Goal: Task Accomplishment & Management: Complete application form

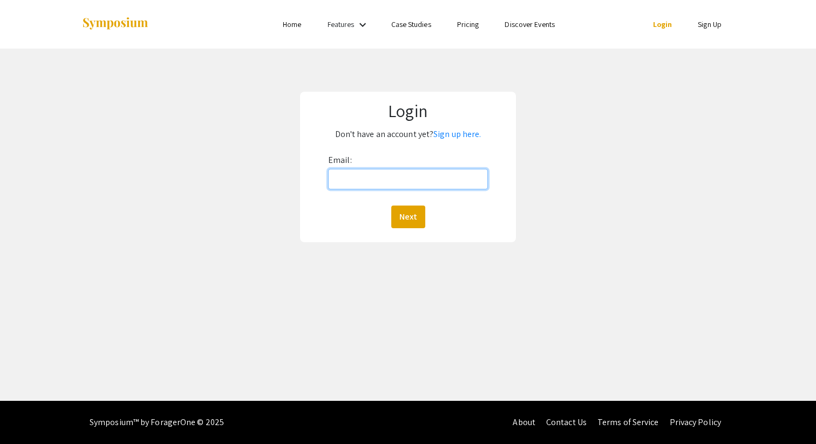
click at [378, 184] on input "Email:" at bounding box center [408, 179] width 160 height 20
type input "[EMAIL_ADDRESS][DOMAIN_NAME]"
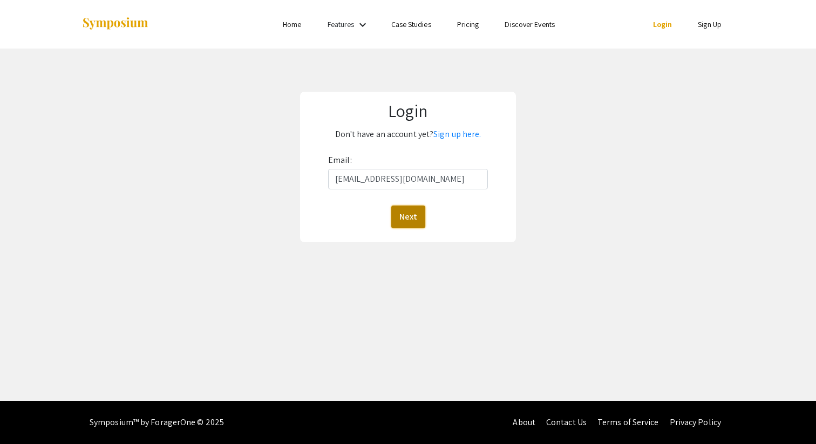
click at [407, 224] on button "Next" at bounding box center [408, 217] width 34 height 23
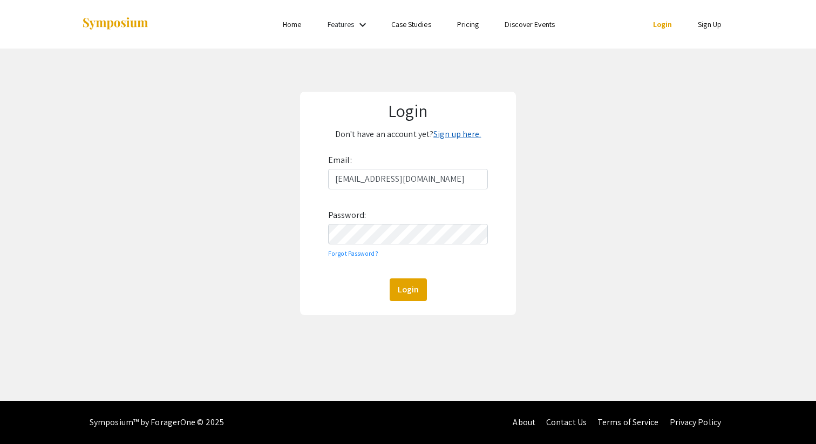
click at [454, 133] on link "Sign up here." at bounding box center [456, 133] width 47 height 11
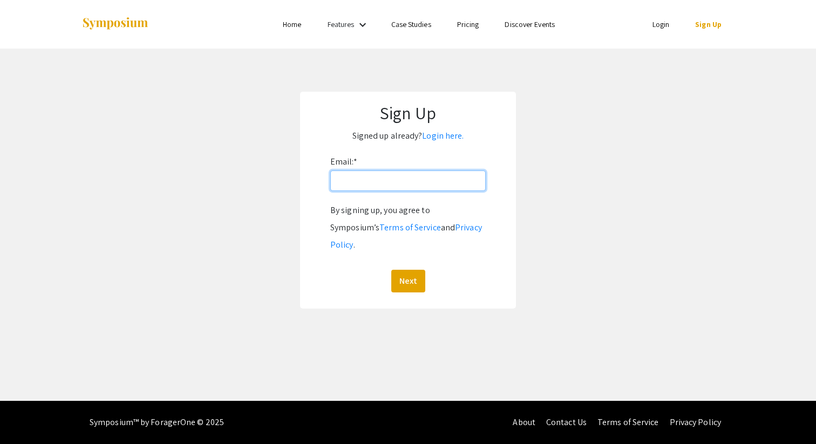
click at [385, 184] on input "Email: *" at bounding box center [407, 180] width 155 height 20
type input "E"
type input "[EMAIL_ADDRESS][DOMAIN_NAME]"
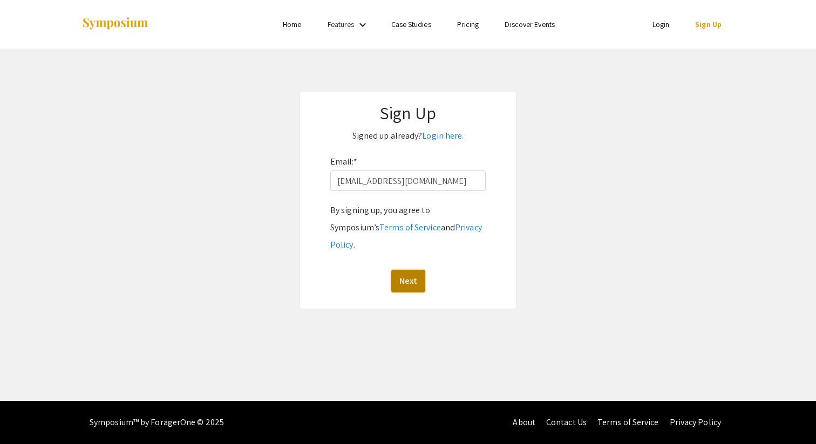
click at [405, 270] on button "Next" at bounding box center [408, 281] width 34 height 23
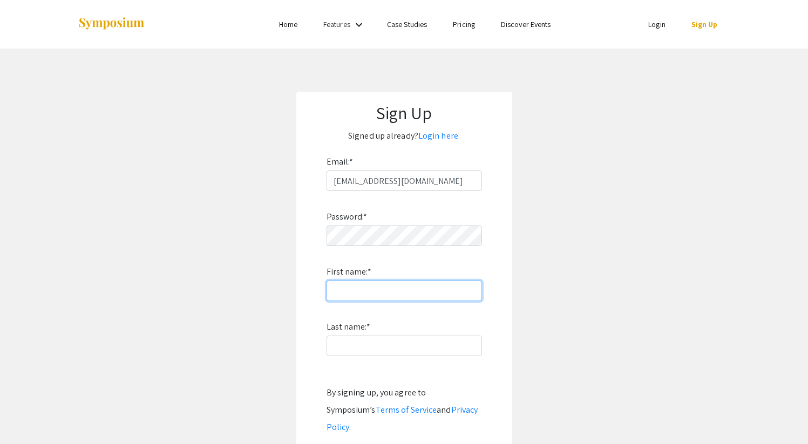
type input "P"
type input "[PERSON_NAME]"
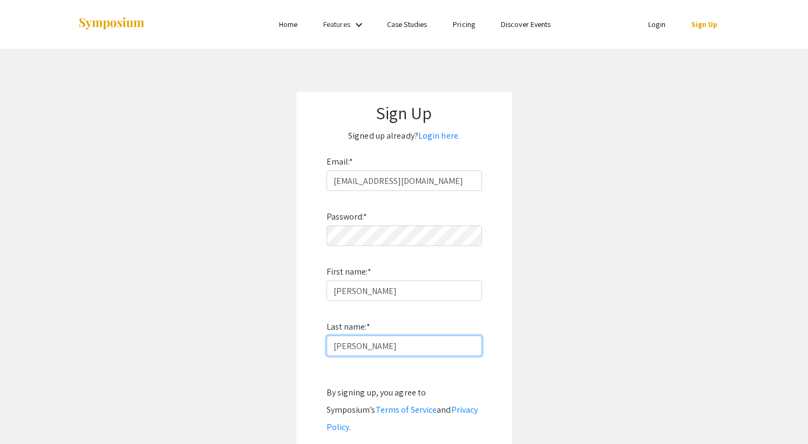
type input "[PERSON_NAME]"
click at [541, 206] on app-signup "Sign Up Signed up already? Login here. Email: * eserwaah@charlotte.edu Password…" at bounding box center [404, 291] width 808 height 399
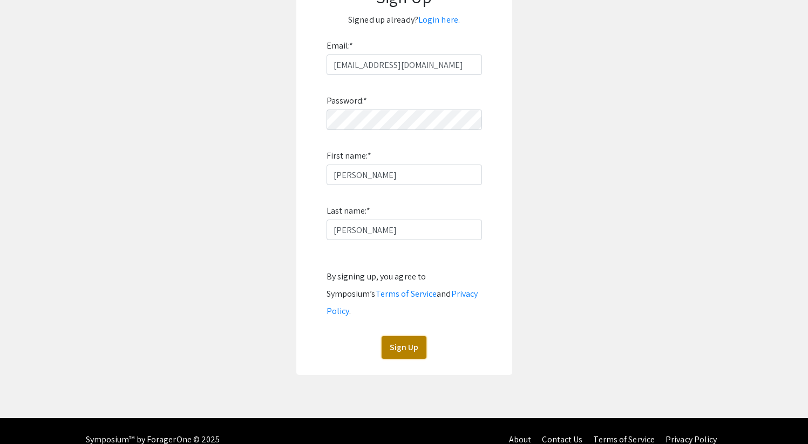
click at [410, 336] on button "Sign Up" at bounding box center [403, 347] width 45 height 23
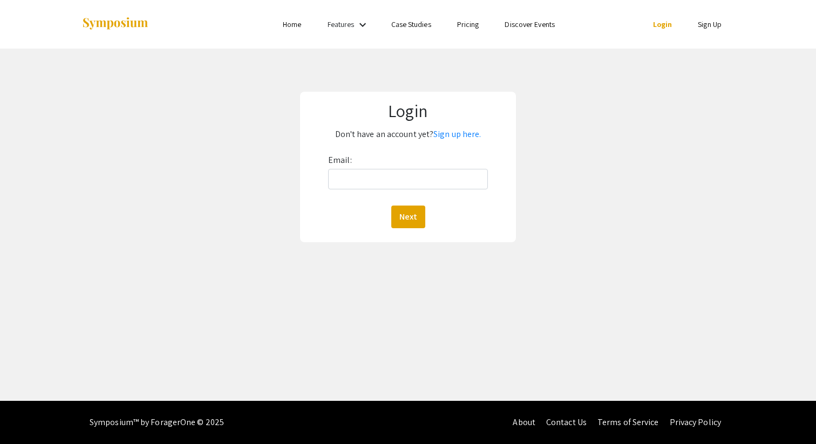
click at [353, 197] on div "Email: Next" at bounding box center [408, 190] width 160 height 77
click at [352, 186] on input "Email:" at bounding box center [408, 179] width 160 height 20
click at [395, 189] on input "eserwaah" at bounding box center [408, 179] width 160 height 20
type input "[EMAIL_ADDRESS][DOMAIN_NAME]"
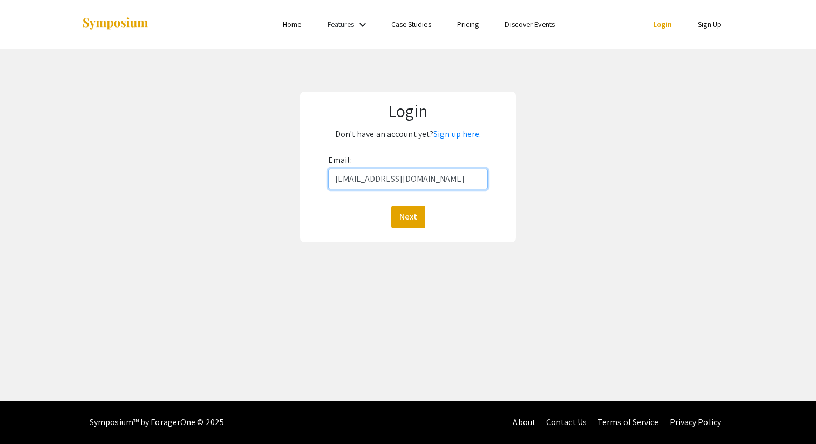
click at [391, 206] on button "Next" at bounding box center [408, 217] width 34 height 23
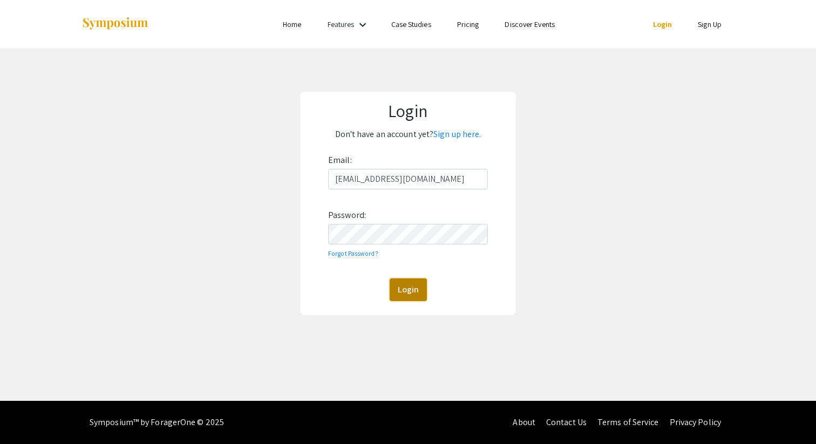
click at [413, 299] on button "Login" at bounding box center [407, 289] width 37 height 23
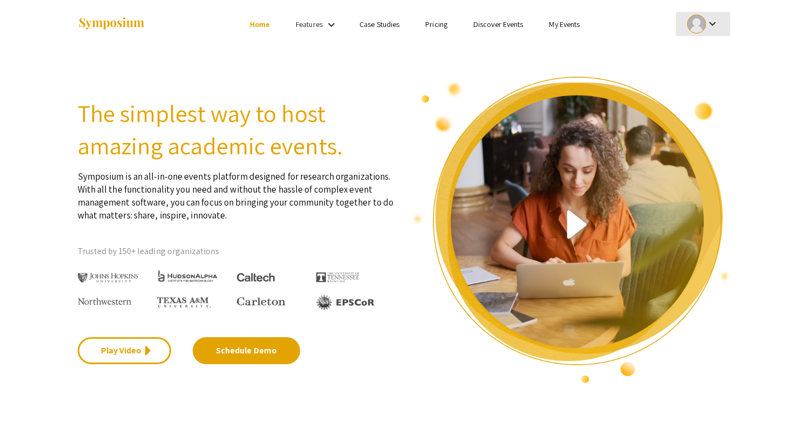
click at [710, 23] on mat-icon "keyboard_arrow_down" at bounding box center [712, 23] width 13 height 13
click at [712, 24] on div at bounding box center [404, 222] width 808 height 444
click at [706, 23] on mat-icon "keyboard_arrow_down" at bounding box center [712, 23] width 13 height 13
click at [557, 23] on div at bounding box center [404, 222] width 808 height 444
click at [566, 25] on link "My Events" at bounding box center [564, 24] width 31 height 10
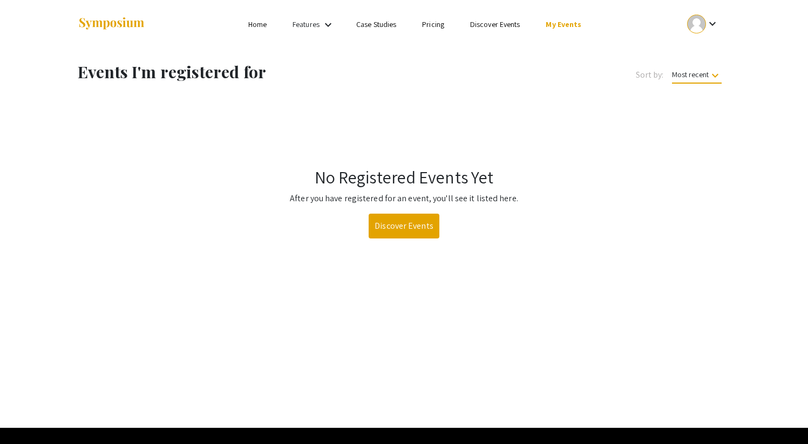
click at [711, 15] on div "keyboard_arrow_down" at bounding box center [702, 24] width 37 height 24
click at [705, 57] on button "My Account" at bounding box center [709, 53] width 66 height 26
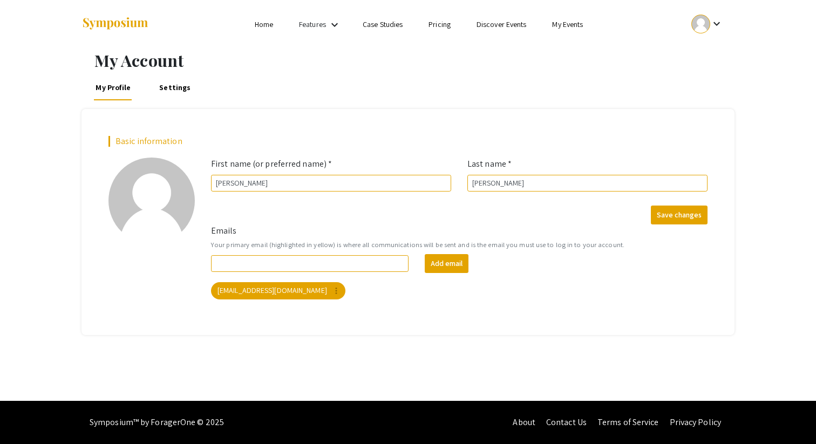
click at [247, 28] on li "Home" at bounding box center [264, 24] width 44 height 13
click at [257, 28] on link "Home" at bounding box center [264, 24] width 18 height 10
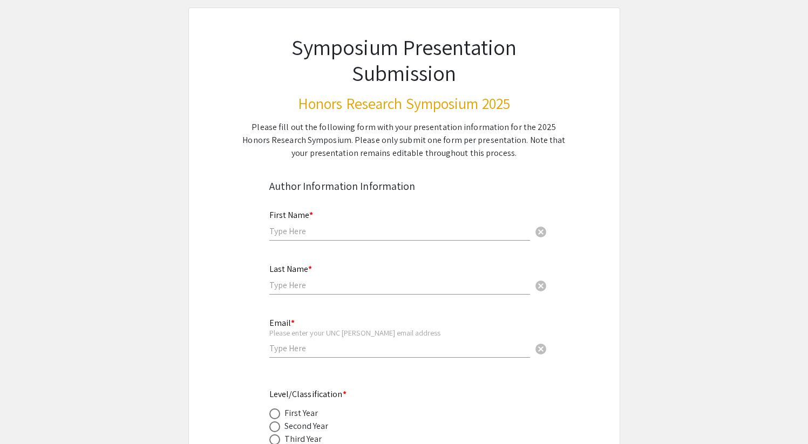
scroll to position [64, 0]
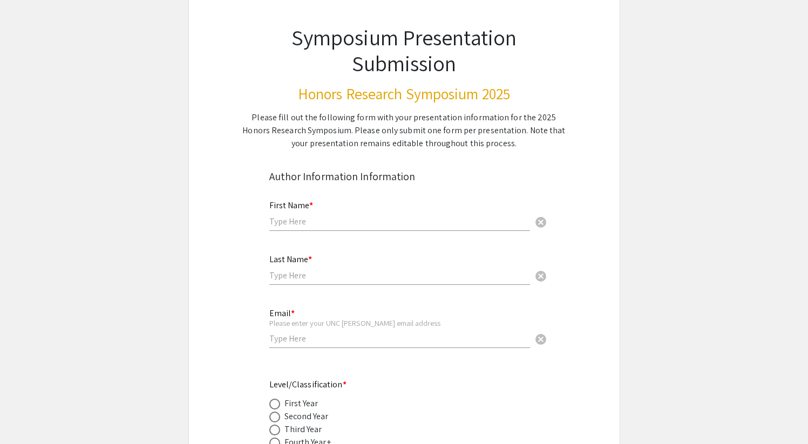
click at [364, 224] on input "text" at bounding box center [399, 221] width 261 height 11
type input "[PERSON_NAME]"
click at [335, 276] on input "text" at bounding box center [399, 275] width 261 height 11
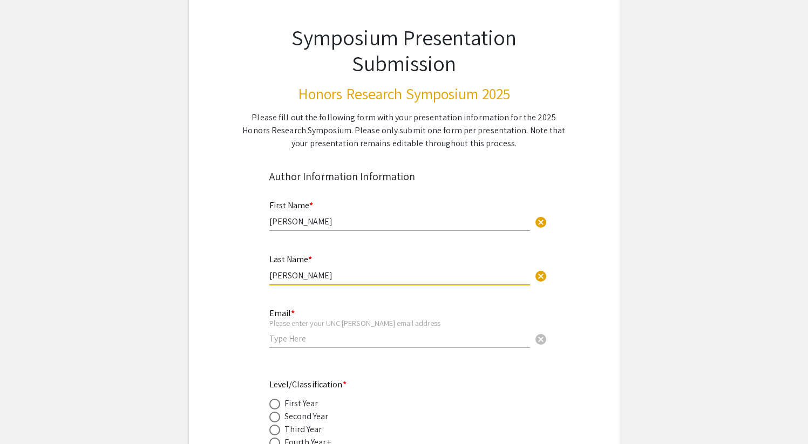
type input "[PERSON_NAME]"
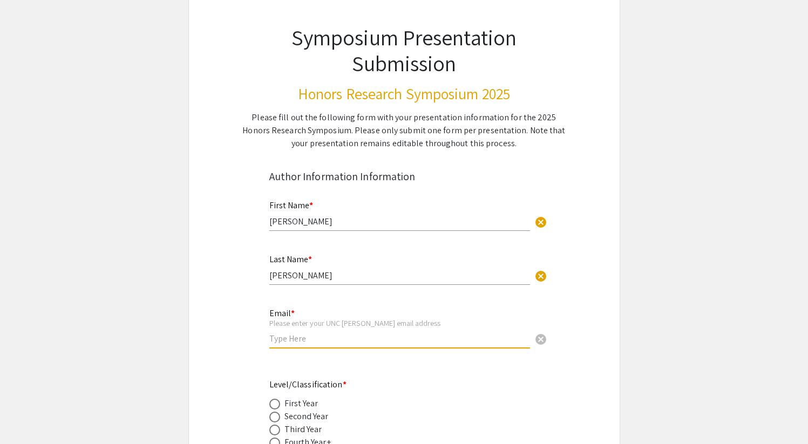
click at [314, 336] on input "email" at bounding box center [399, 338] width 261 height 11
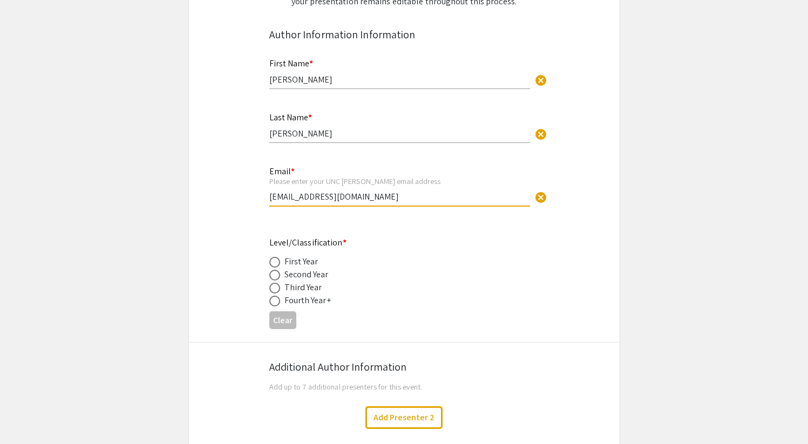
scroll to position [233, 0]
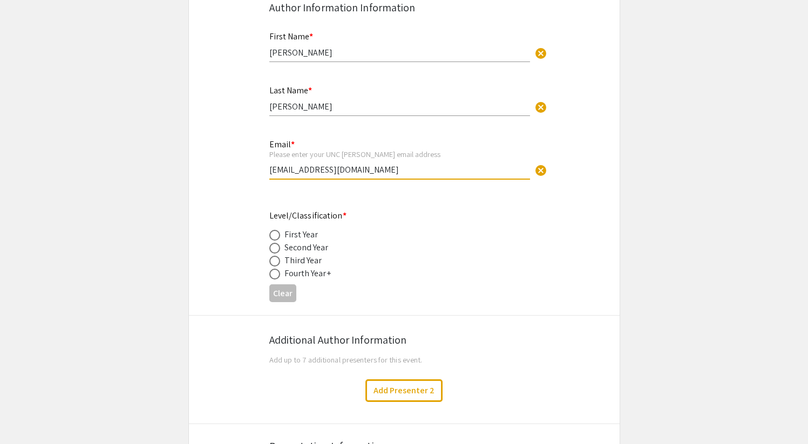
type input "[EMAIL_ADDRESS][DOMAIN_NAME]"
click at [276, 276] on span at bounding box center [274, 274] width 11 height 11
click at [276, 276] on input "radio" at bounding box center [274, 274] width 11 height 11
radio input "true"
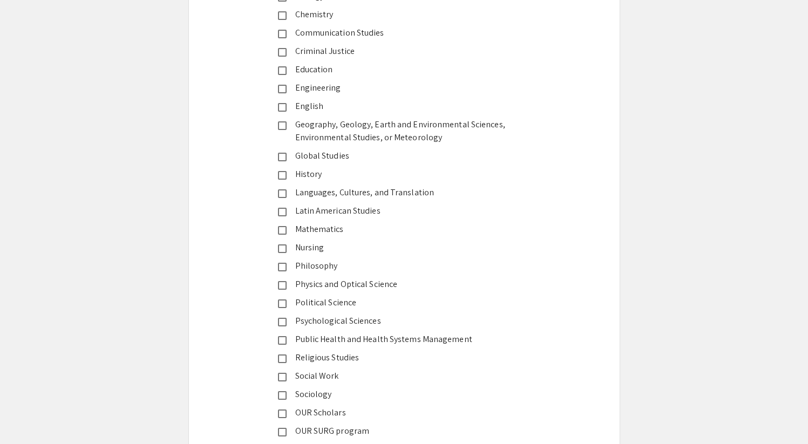
scroll to position [1487, 0]
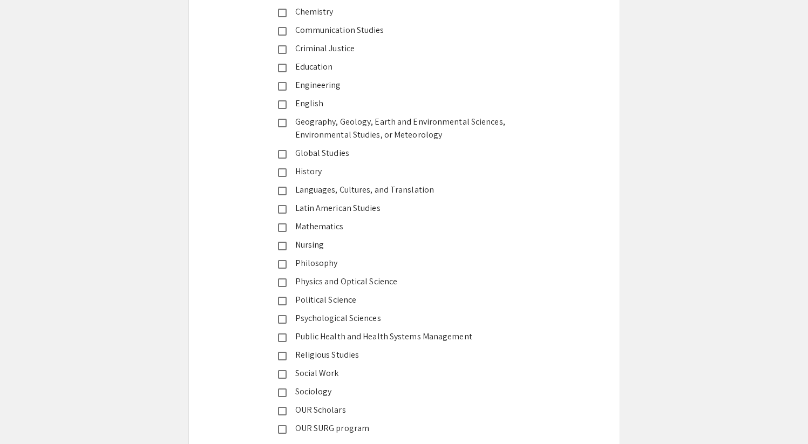
click at [298, 343] on div "Public Health and Health Systems Management" at bounding box center [399, 336] width 227 height 13
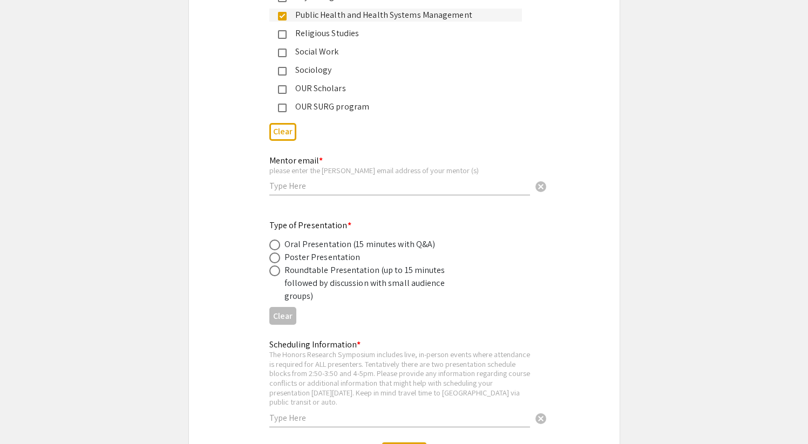
scroll to position [1784, 0]
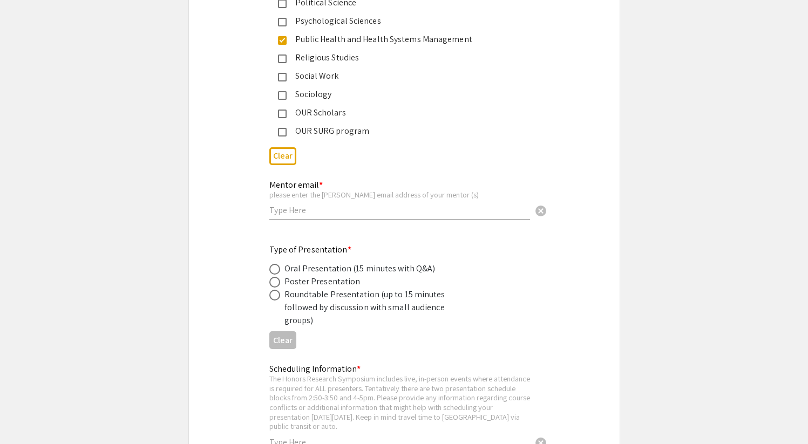
click at [363, 224] on div "Mentor email * please enter the charlotte email address of your mentor (s) canc…" at bounding box center [399, 199] width 261 height 61
click at [354, 214] on input "text" at bounding box center [399, 209] width 261 height 11
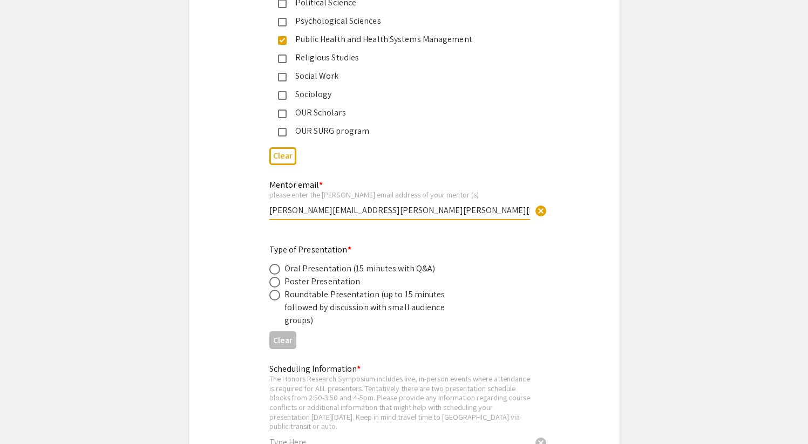
type input "[PERSON_NAME][EMAIL_ADDRESS][PERSON_NAME][PERSON_NAME][DOMAIN_NAME]"
click at [323, 285] on div "Poster Presentation" at bounding box center [322, 281] width 76 height 13
click at [276, 286] on span at bounding box center [274, 282] width 11 height 11
click at [276, 286] on input "radio" at bounding box center [274, 282] width 11 height 11
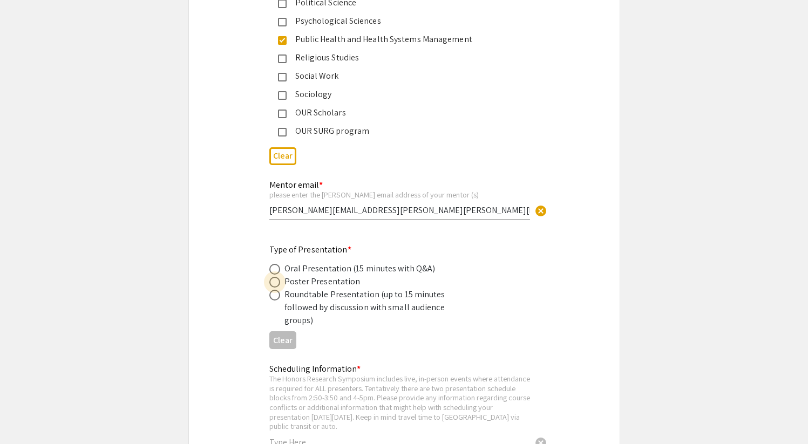
radio input "true"
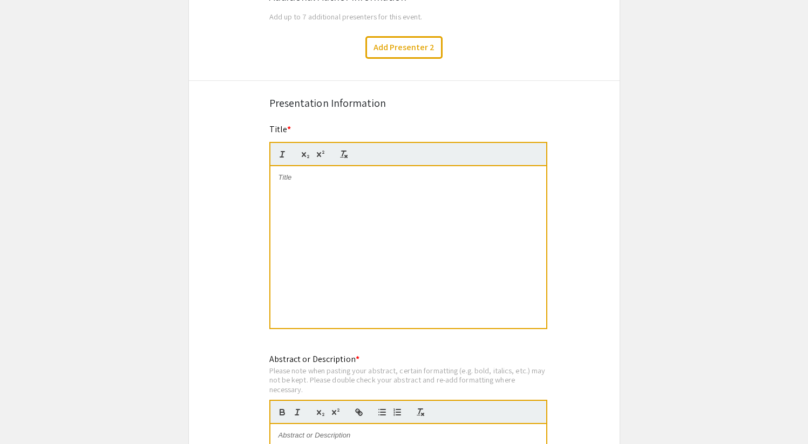
scroll to position [577, 0]
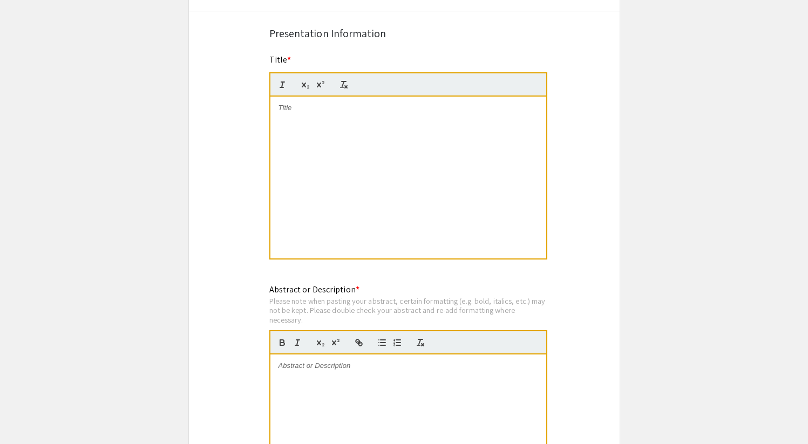
click at [494, 208] on div at bounding box center [408, 178] width 276 height 162
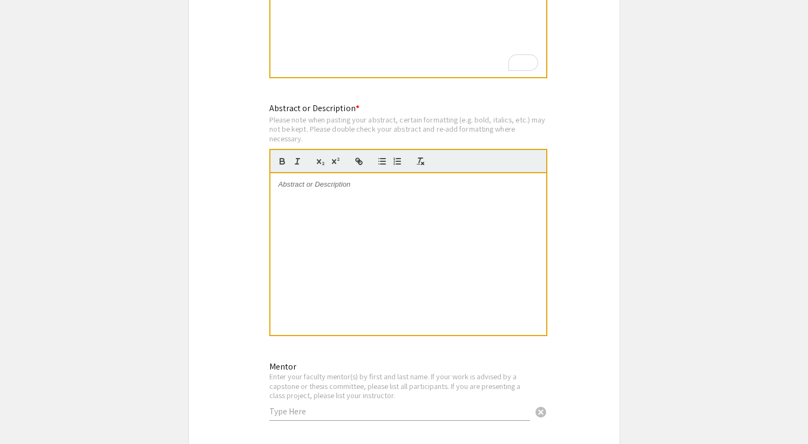
scroll to position [845, 0]
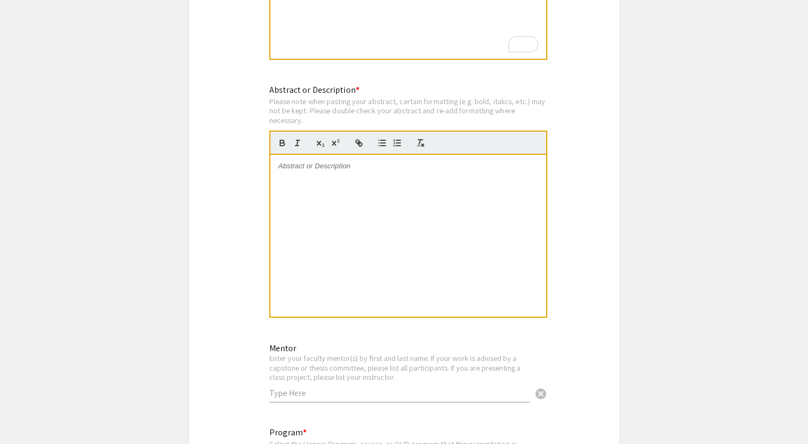
click at [494, 208] on div at bounding box center [408, 236] width 276 height 162
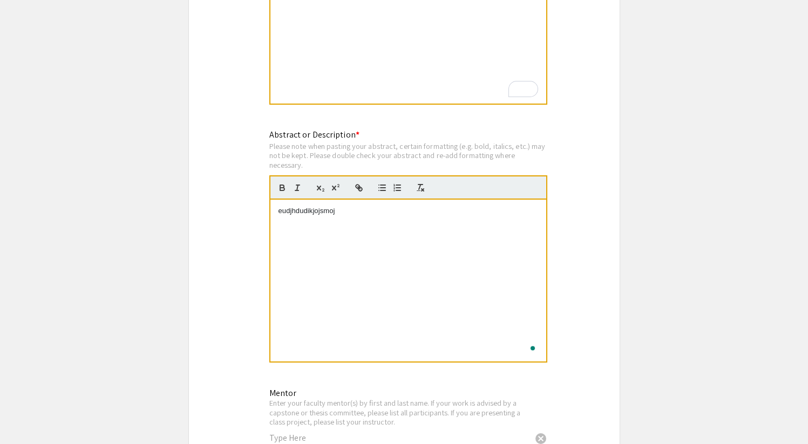
scroll to position [798, 0]
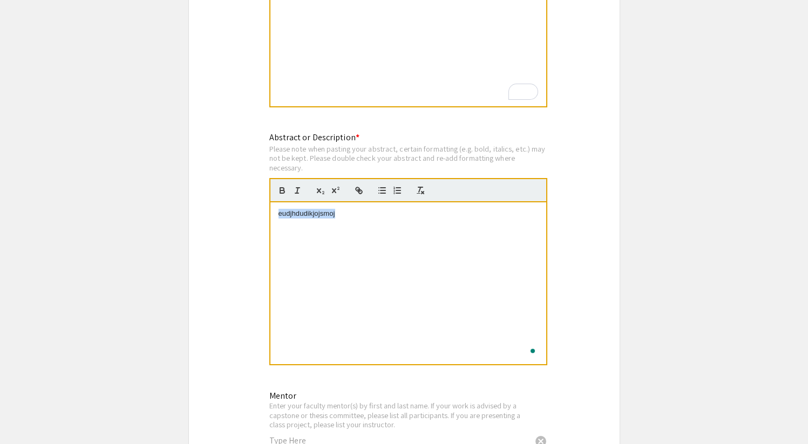
drag, startPoint x: 420, startPoint y: 222, endPoint x: 175, endPoint y: 203, distance: 245.6
click at [189, 208] on div "Symposium Presentation Submission Honors Research Symposium 2025 Please fill ou…" at bounding box center [404, 381] width 432 height 2235
